Goal: Task Accomplishment & Management: Manage account settings

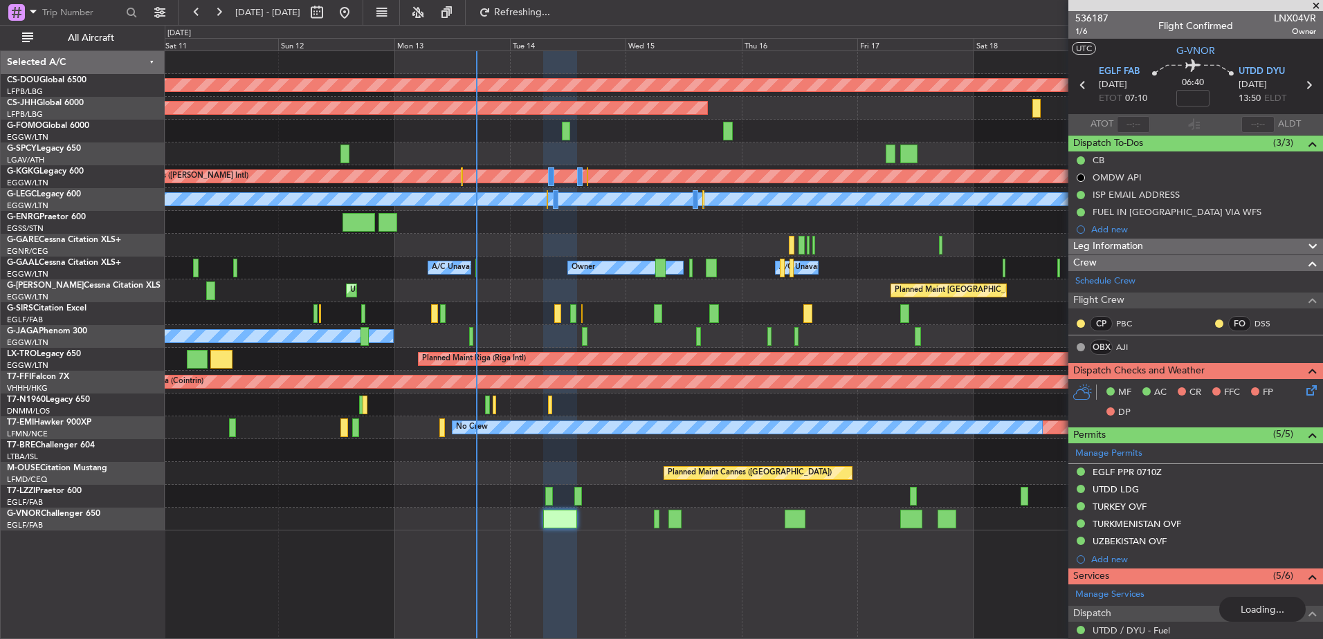
click at [620, 314] on div "Planned Maint London ([GEOGRAPHIC_DATA]) Planned Maint [GEOGRAPHIC_DATA] ([GEOG…" at bounding box center [743, 290] width 1157 height 479
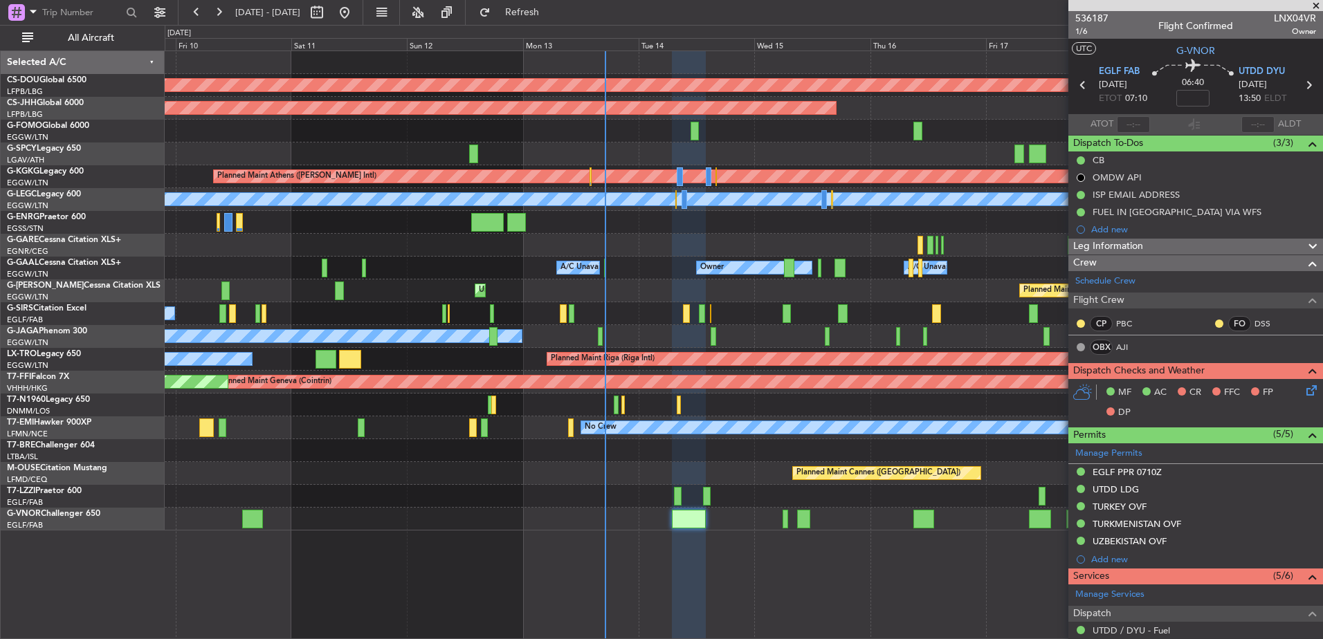
click at [409, 369] on div "A/C Unavailable Planned Maint [GEOGRAPHIC_DATA] (Riga Intl)" at bounding box center [743, 359] width 1157 height 23
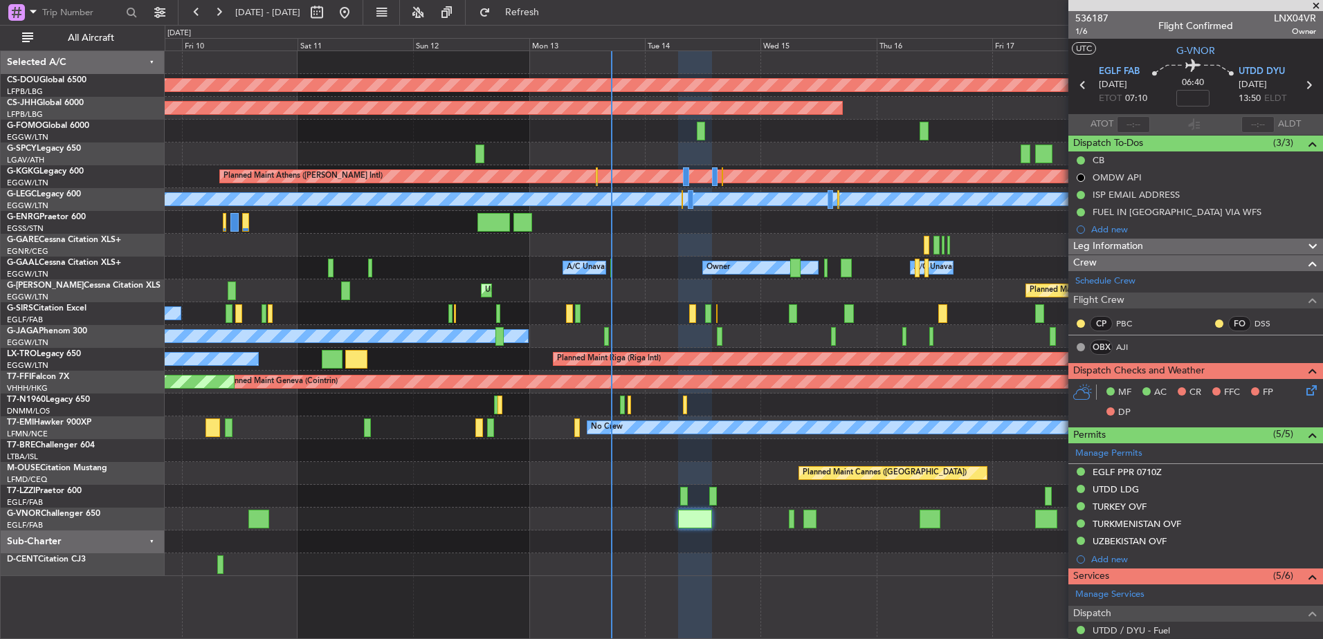
click at [409, 369] on div "A/C Unavailable Planned Maint [GEOGRAPHIC_DATA] (Riga Intl)" at bounding box center [743, 359] width 1157 height 23
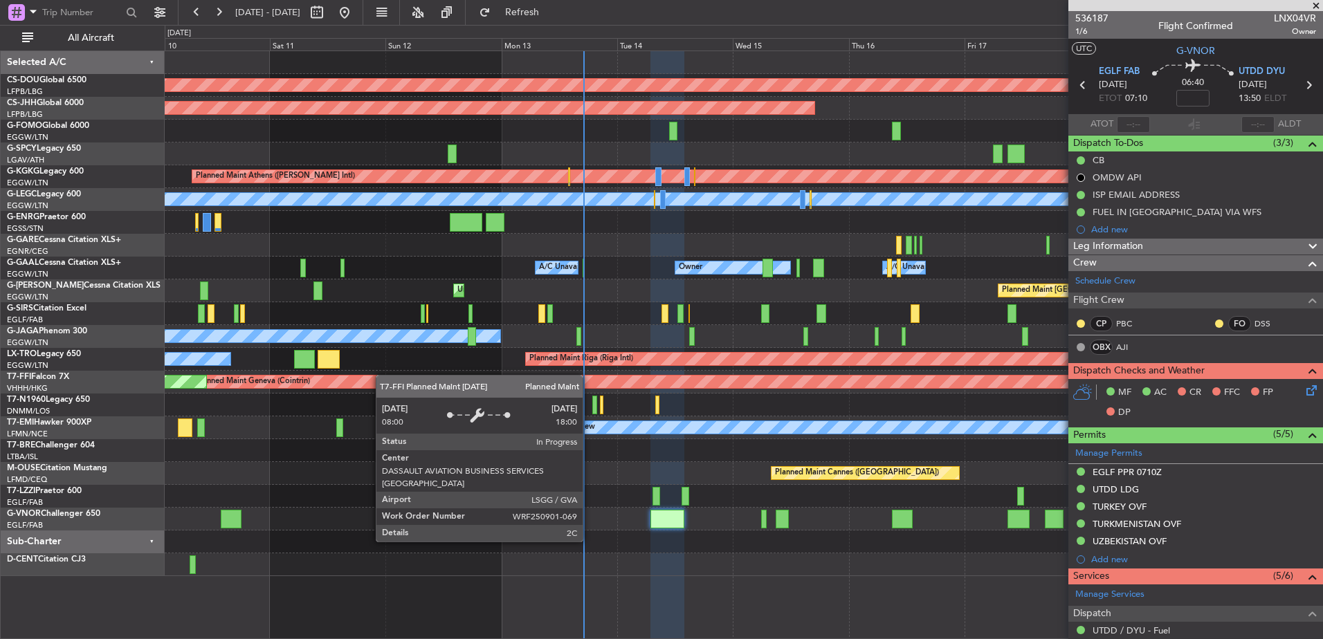
click at [335, 372] on div "Planned Maint London ([GEOGRAPHIC_DATA]) Planned Maint [GEOGRAPHIC_DATA] ([GEOG…" at bounding box center [743, 313] width 1157 height 525
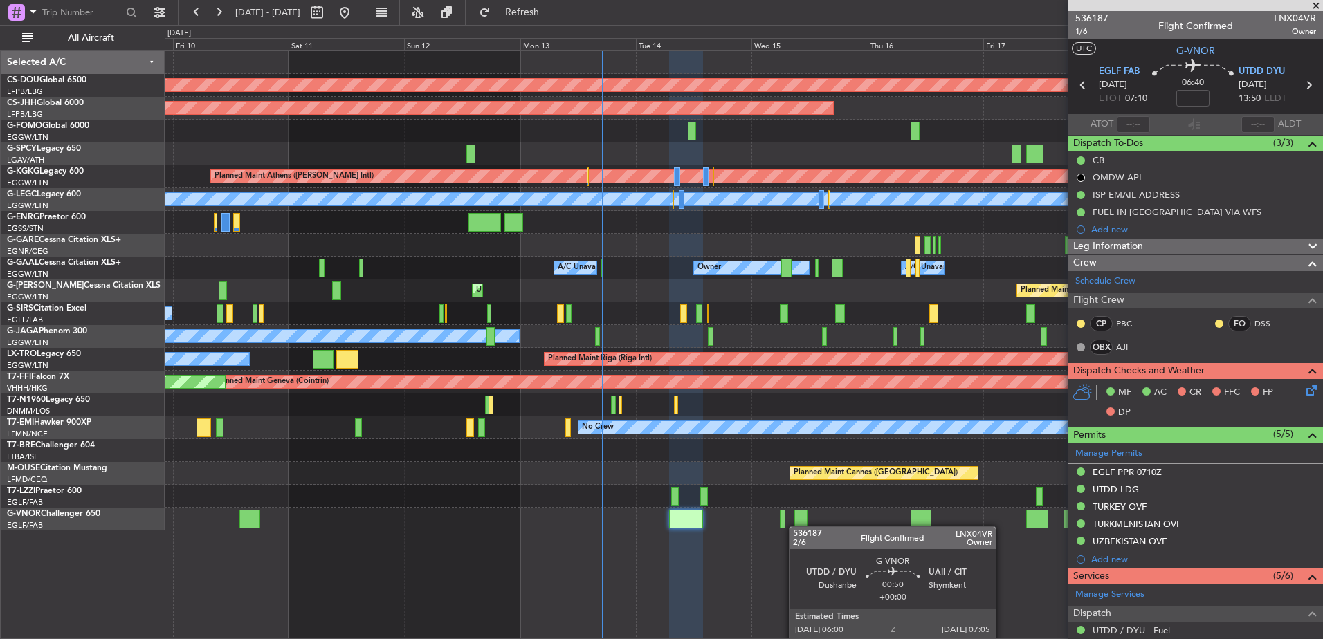
click at [569, 482] on div "Planned Maint London ([GEOGRAPHIC_DATA]) Planned Maint [GEOGRAPHIC_DATA] ([GEOG…" at bounding box center [743, 290] width 1157 height 479
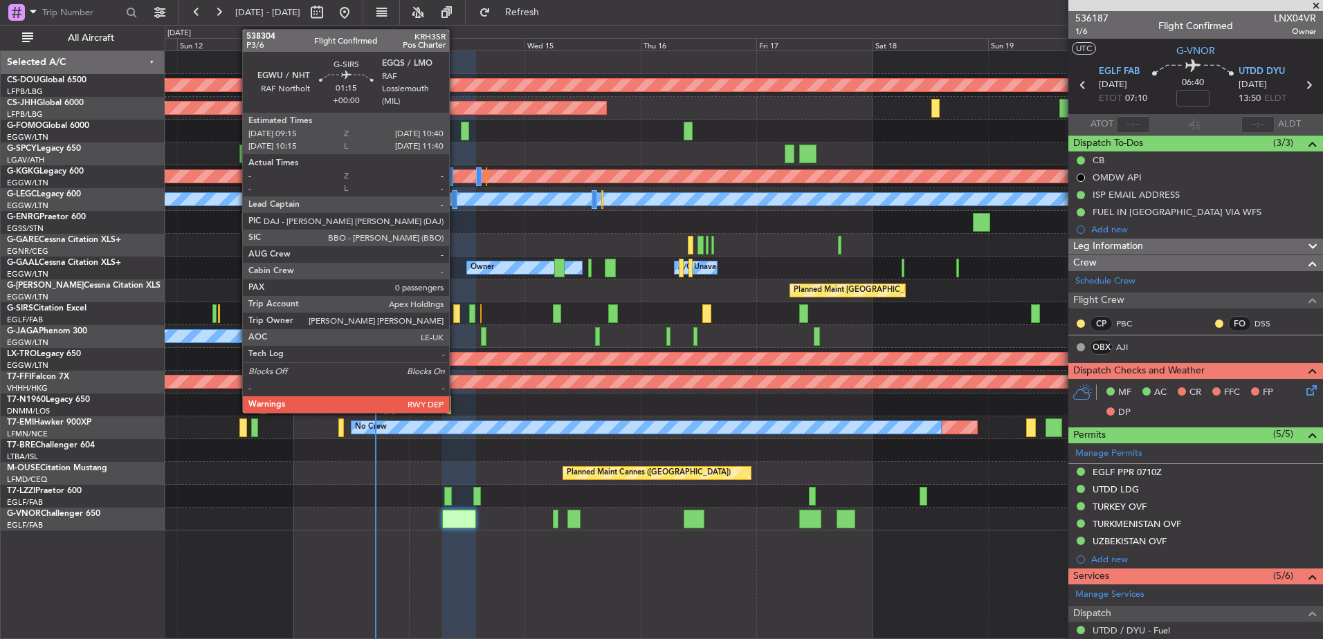
click at [456, 316] on div at bounding box center [456, 313] width 7 height 19
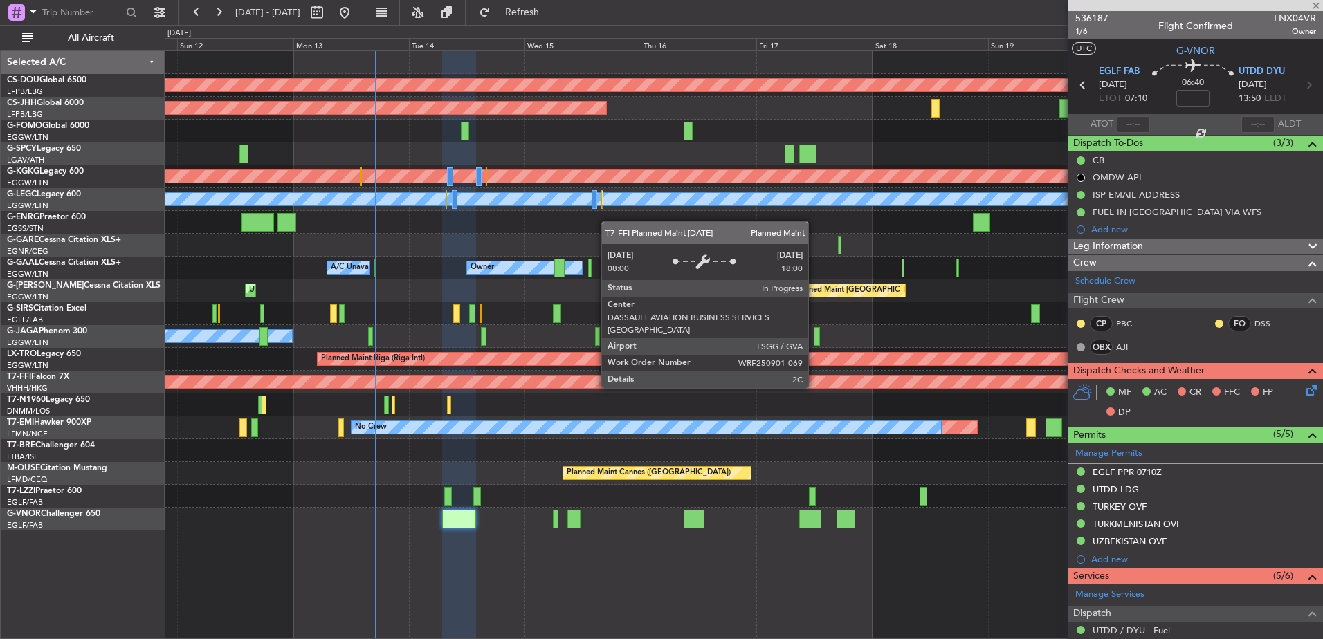
type input "0"
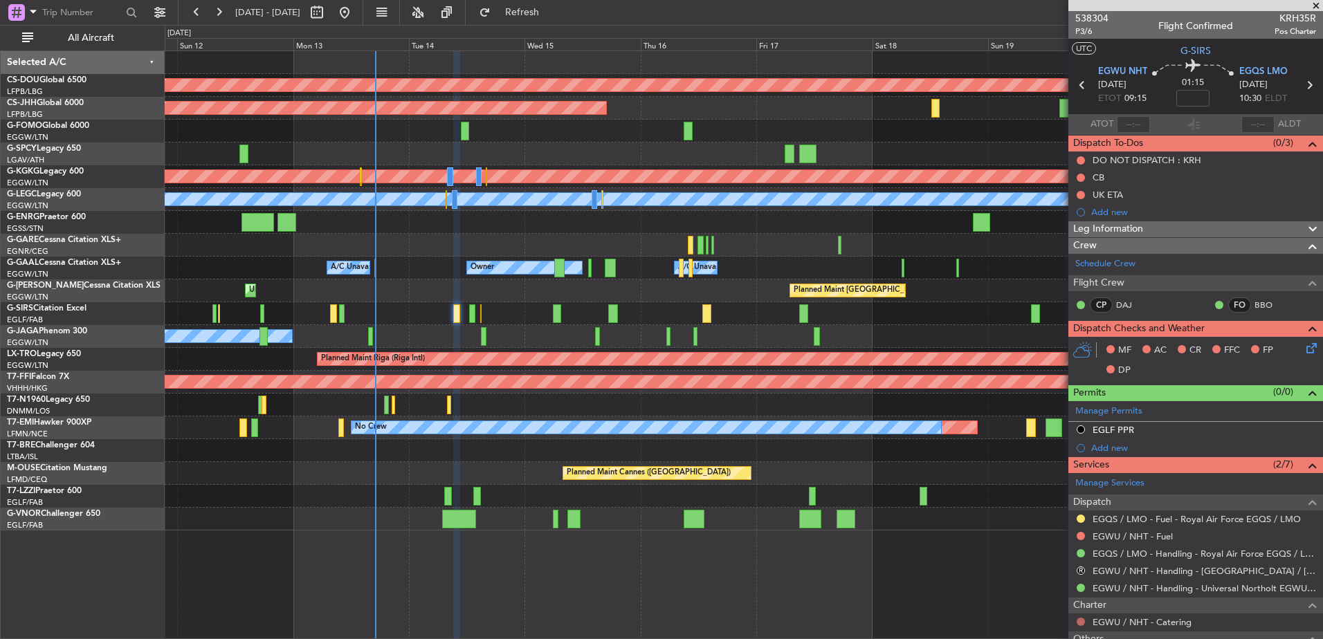
click at [1080, 621] on button at bounding box center [1080, 622] width 8 height 8
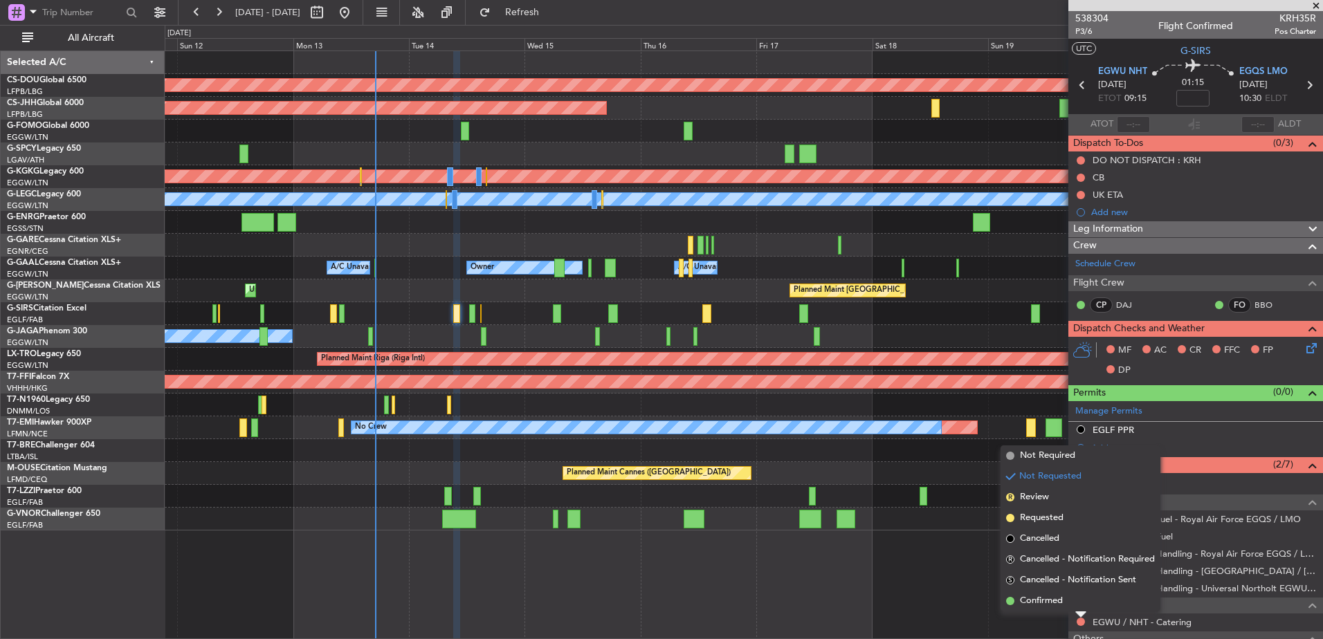
click at [1079, 612] on div at bounding box center [1080, 615] width 11 height 6
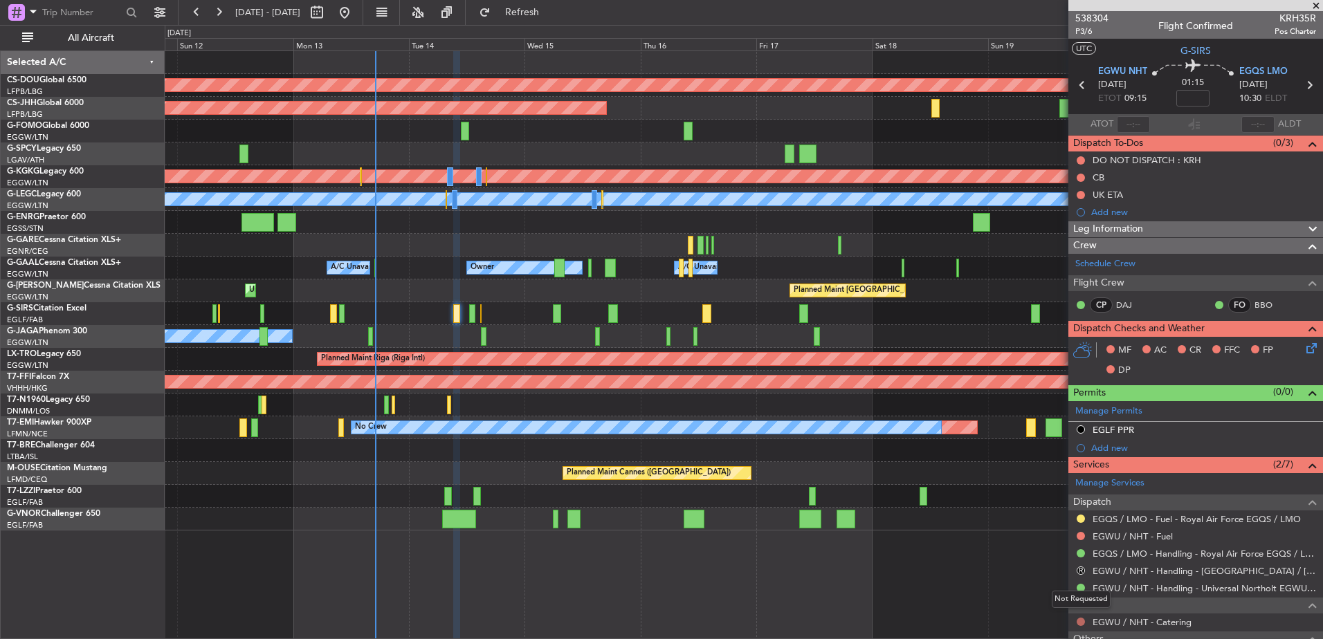
click at [1083, 623] on button at bounding box center [1080, 622] width 8 height 8
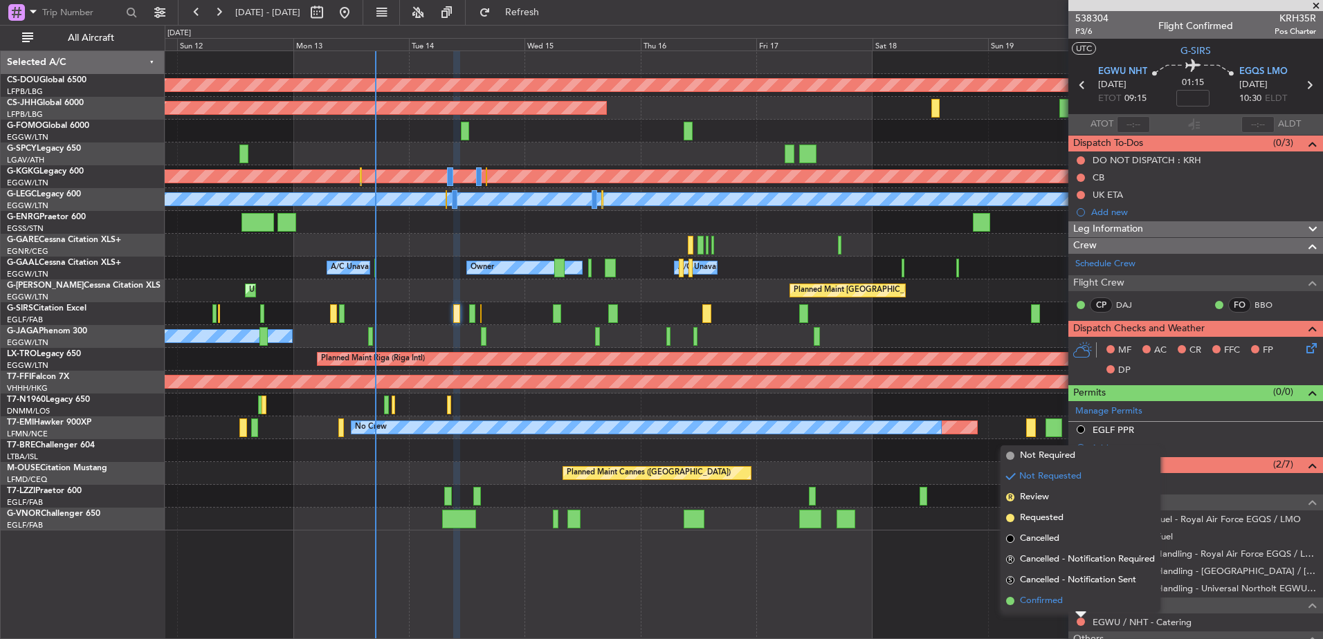
click at [1063, 607] on li "Confirmed" at bounding box center [1080, 601] width 160 height 21
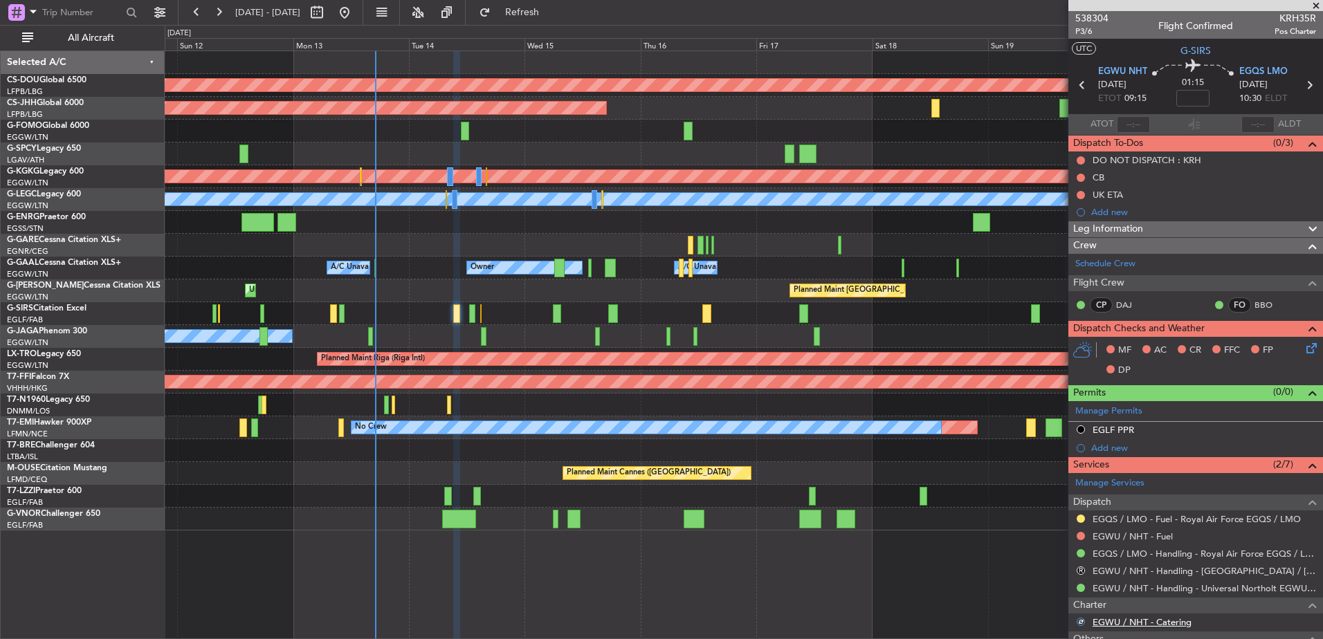
click at [1117, 621] on link "EGWU / NHT - Catering" at bounding box center [1141, 622] width 99 height 12
click at [1087, 33] on span "P3/6" at bounding box center [1091, 32] width 33 height 12
click at [1095, 19] on span "538304" at bounding box center [1091, 18] width 33 height 15
click at [1095, 33] on span "P3/6" at bounding box center [1091, 32] width 33 height 12
